Goal: Find specific page/section: Find specific page/section

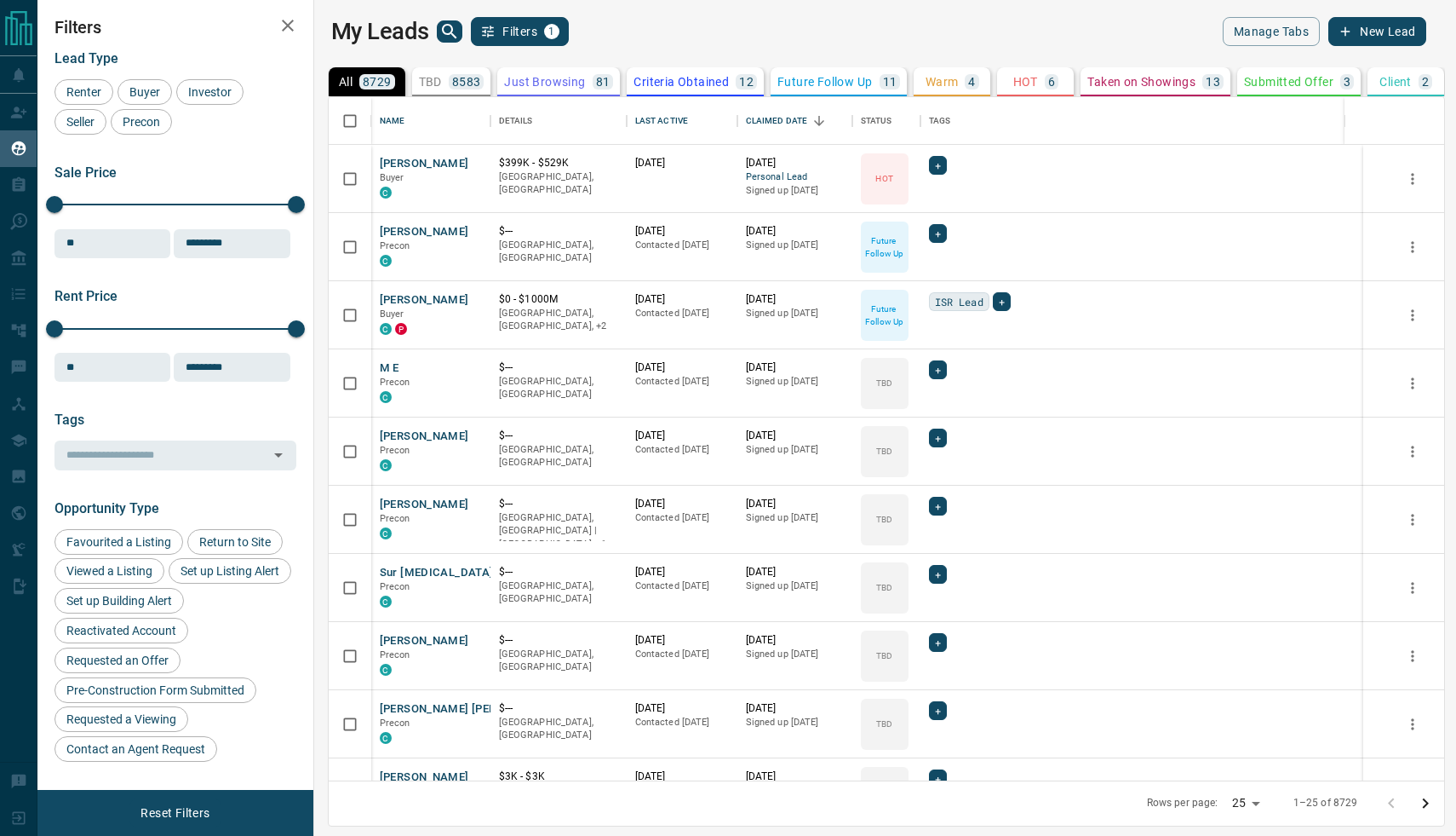
scroll to position [684, 1134]
click at [421, 160] on button "[PERSON_NAME]" at bounding box center [425, 164] width 89 height 16
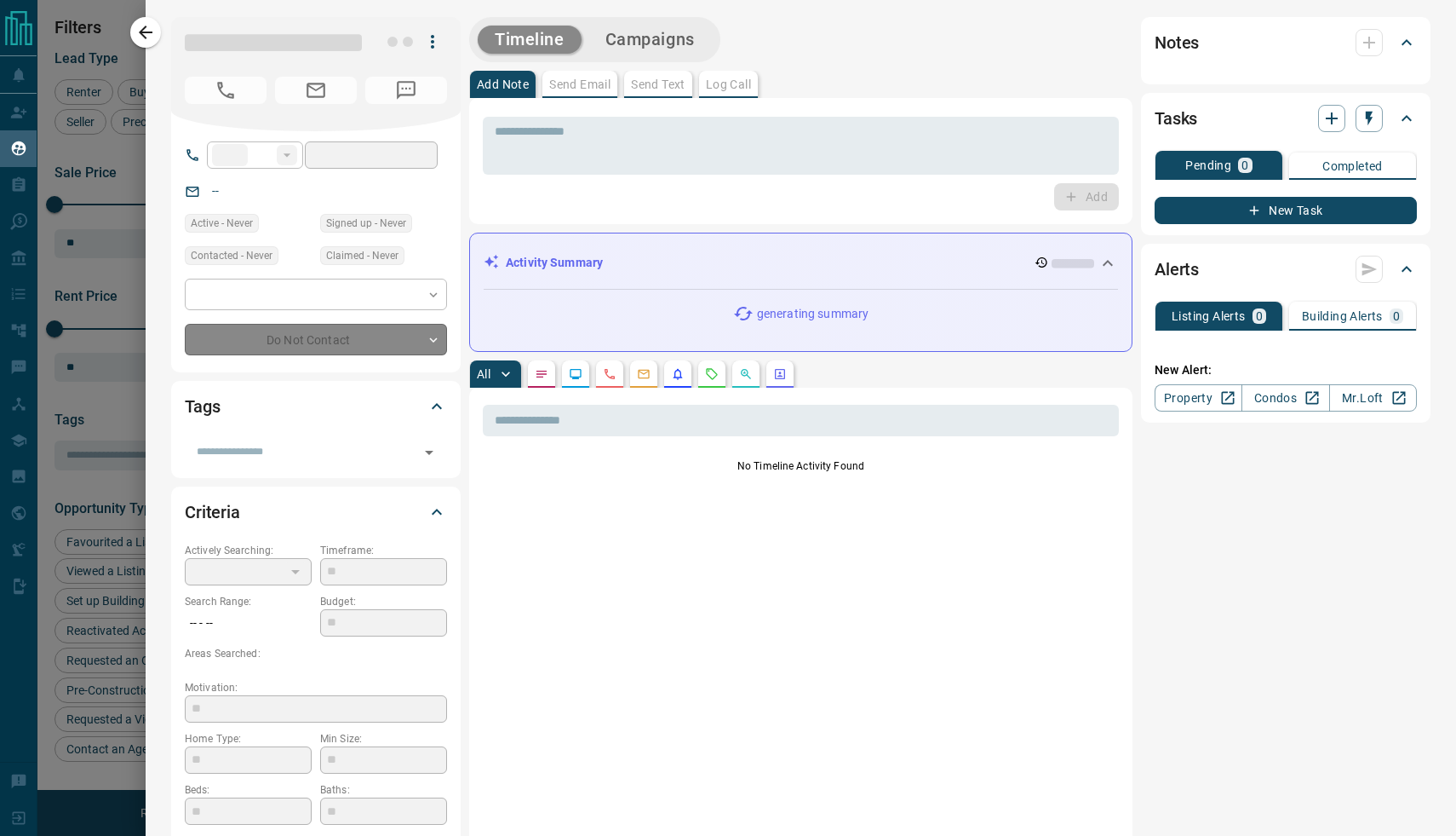
type input "**"
type input "**********"
type input "*"
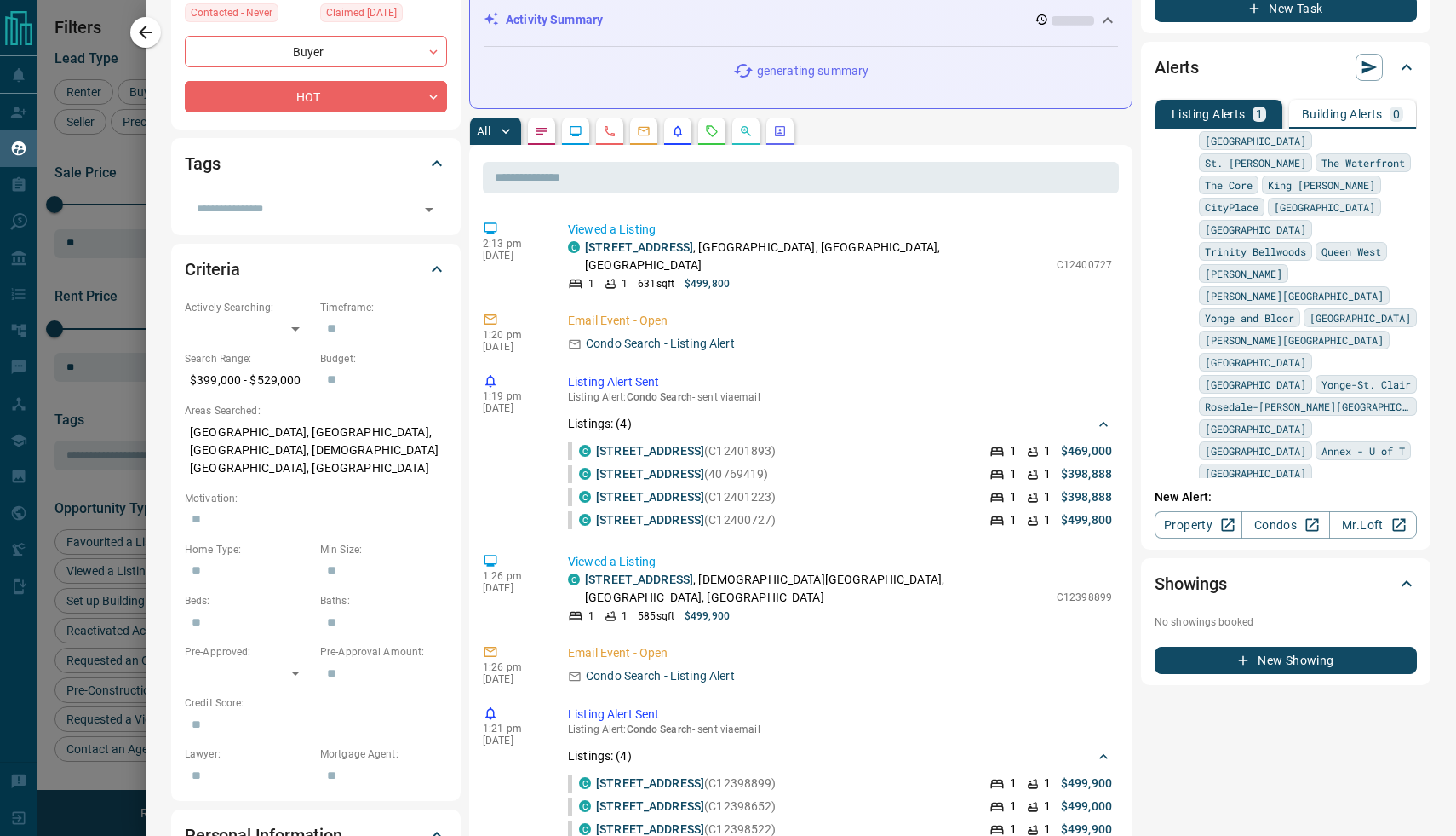
scroll to position [0, 0]
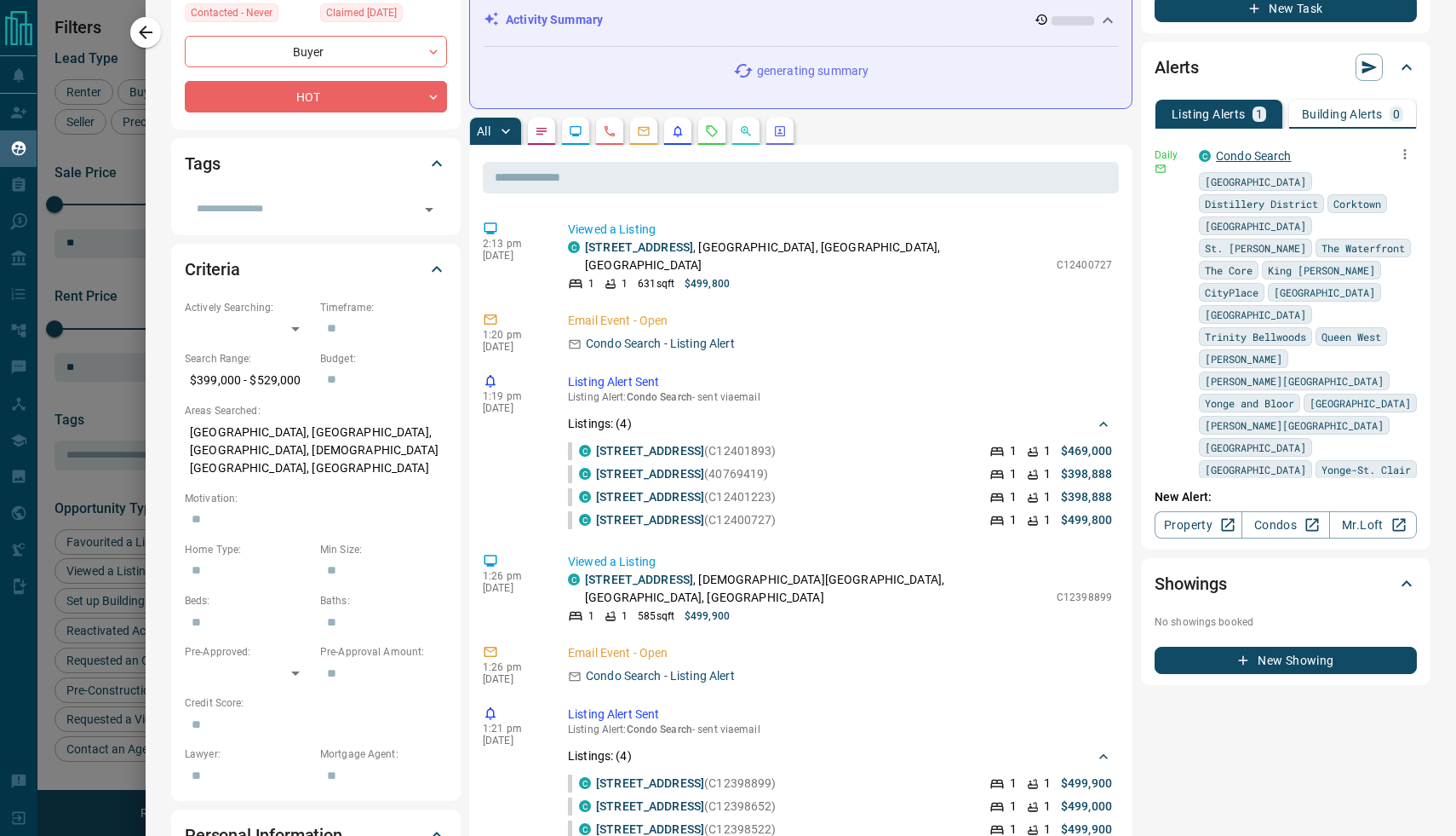
click at [1256, 150] on link "Condo Search" at bounding box center [1254, 156] width 76 height 14
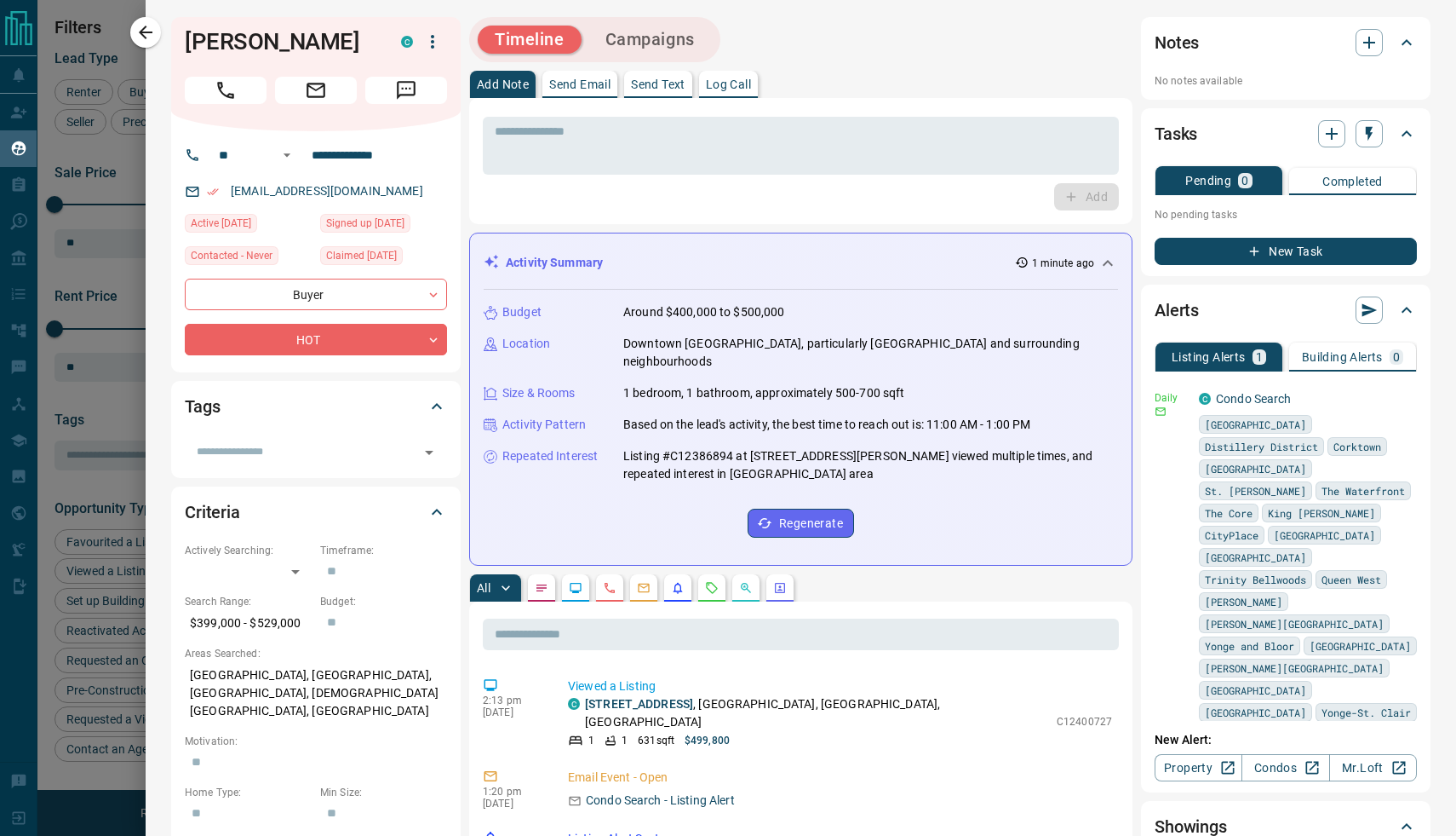
click at [398, 188] on div "[EMAIL_ADDRESS][DOMAIN_NAME]" at bounding box center [316, 191] width 262 height 28
click at [434, 40] on icon "button" at bounding box center [433, 42] width 20 height 20
click at [434, 40] on div at bounding box center [728, 418] width 1456 height 836
click at [344, 192] on link "[EMAIL_ADDRESS][DOMAIN_NAME]" at bounding box center [326, 191] width 192 height 14
click at [190, 192] on icon at bounding box center [192, 191] width 15 height 15
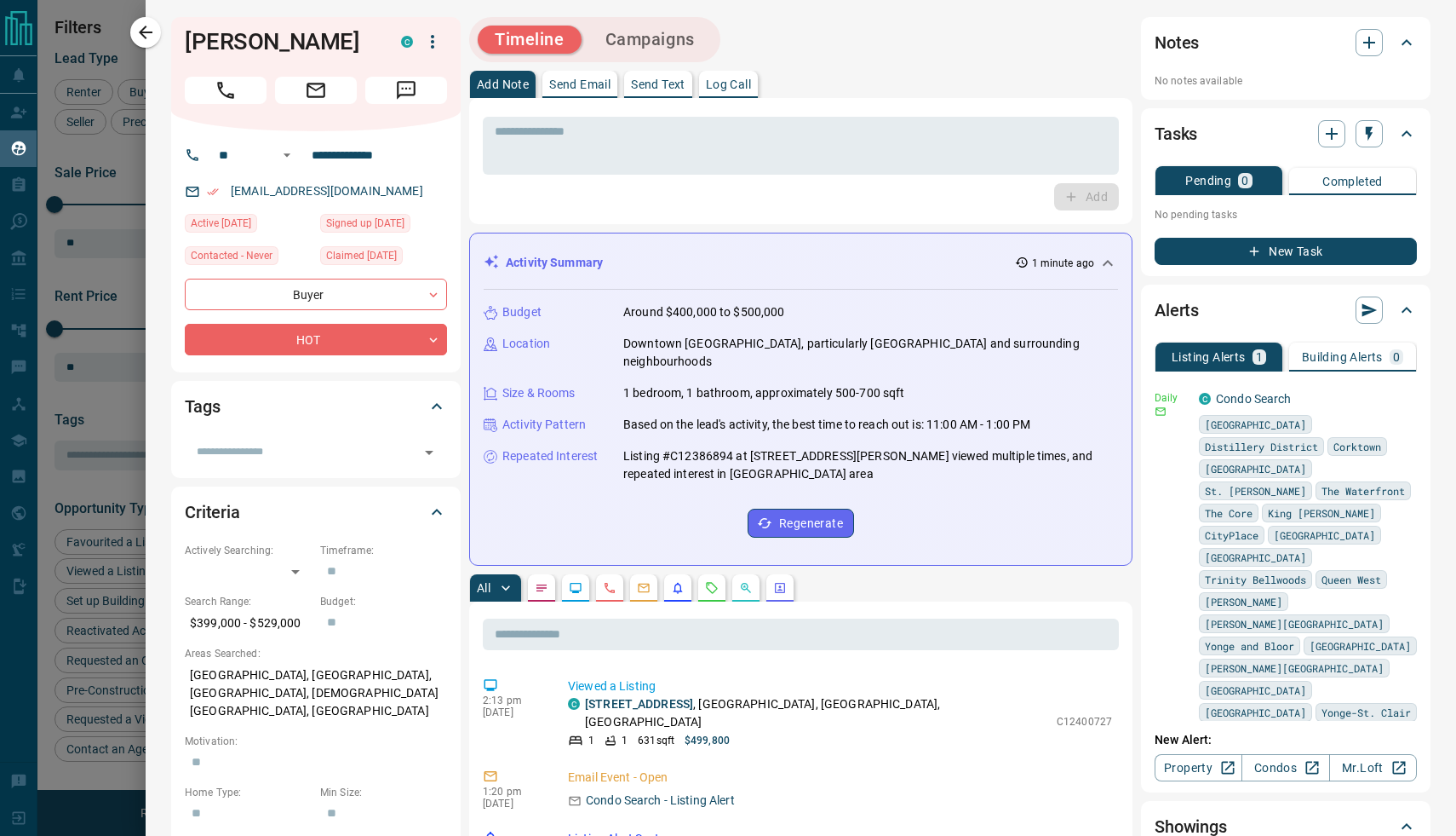
click at [190, 192] on icon at bounding box center [192, 191] width 15 height 15
click at [296, 191] on link "[EMAIL_ADDRESS][DOMAIN_NAME]" at bounding box center [326, 191] width 192 height 14
click at [203, 183] on div "[EMAIL_ADDRESS][DOMAIN_NAME]" at bounding box center [316, 191] width 262 height 28
